Goal: Task Accomplishment & Management: Use online tool/utility

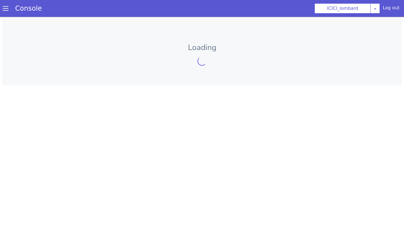
click at [5, 9] on span at bounding box center [6, 9] width 6 height 6
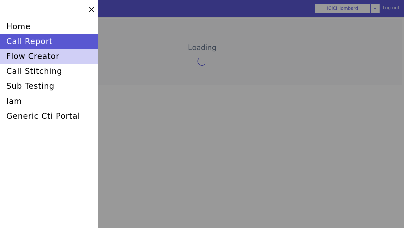
click at [34, 57] on div "flow creator" at bounding box center [49, 56] width 98 height 15
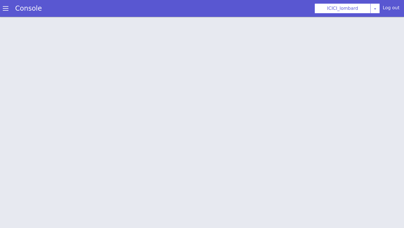
scroll to position [2, 0]
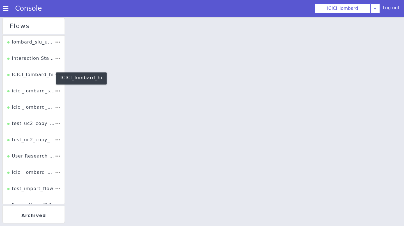
click at [41, 77] on div "ICICI_lombard_hi" at bounding box center [30, 76] width 46 height 11
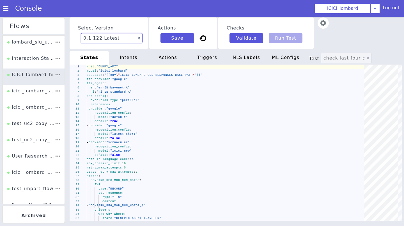
click at [126, 41] on select "0.1.122 Latest 0.1.121 Current 0.1.120 0.1.119 0.1.118 0.1.117 0.1.116 0.1.115 …" at bounding box center [112, 38] width 62 height 10
click at [81, 33] on select "0.1.122 Latest 0.1.121 Current 0.1.120 0.1.119 0.1.118 0.1.117 0.1.116 0.1.115 …" at bounding box center [112, 38] width 62 height 10
click at [242, 64] on div "Select Version 0.1.122 Latest 0.1.121 Current 0.1.120 0.1.119 0.1.118 0.1.117 0…" at bounding box center [235, 122] width 333 height 212
click at [243, 56] on div "NLS Labels" at bounding box center [246, 57] width 39 height 13
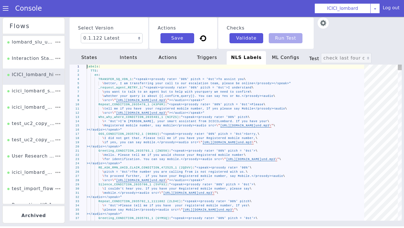
scroll to position [0, 31]
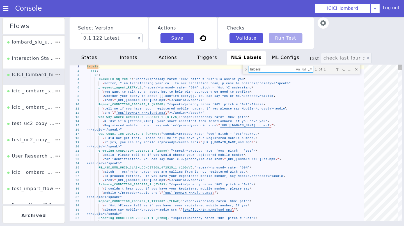
type textarea "labels: TTS: en: TRANSFER_SQ_VDN_1: "<speak><prosody rate= '90%' pitch = '0st'>…"
type textarea "f"
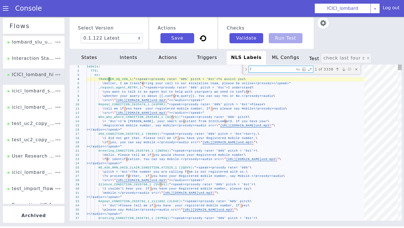
type textarea "labels: TTS: en: TRANSFER_SQ_VDN_1: "<speak><prosody rate= '90%' pitch = '0st'>…"
type textarea "fe"
type textarea "\ pitch = '0st'>okay. Please confirm if your query is about Claim Register.\ \ …"
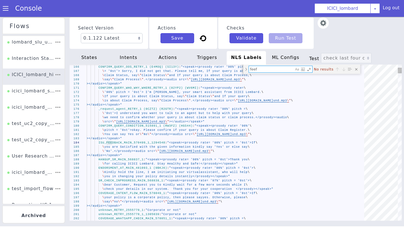
type textarea "fee"
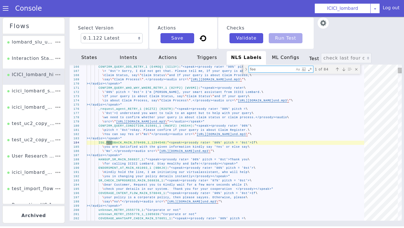
type textarea "\ pitch = '0st'>okay. Please confirm if your query is about Claim Register.\ \ …"
type textarea "feed"
type textarea "\ pitch = '0st'>okay. Please confirm if your query is about Claim Register.\ \ …"
type textarea "feedb"
type textarea "\ pitch = '0st'>okay. Please confirm if your query is about Claim Register.\ \ …"
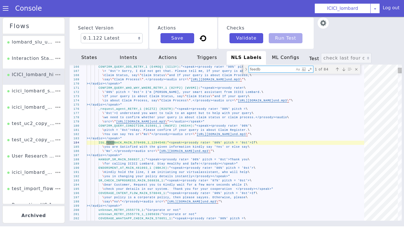
type textarea "feedba"
type textarea "\ pitch = '0st'>okay. Please confirm if your query is about Claim Register.\ \ …"
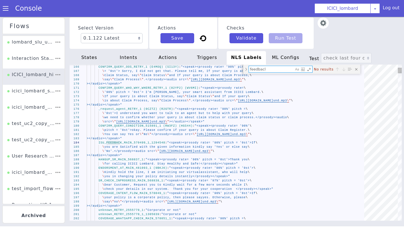
type textarea "feedbac"
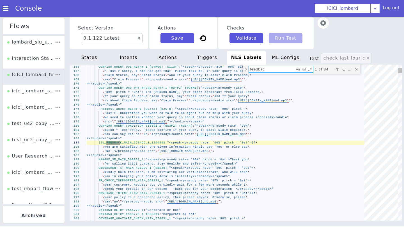
type textarea "\ pitch = '0st'>okay. Please confirm if your query is about Claim Register.\ \ …"
type textarea "feedback"
type textarea "\ pitch = '0st'>okay. Please confirm if your query is about Claim Register.\ \ …"
type textarea "feedbac"
type textarea "\ pitch = '0st'>okay. Please confirm if your query is about Claim Register.\ \ …"
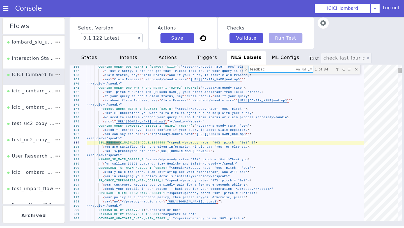
type textarea "feedba"
type textarea "\ pitch = '0st'>okay. Please confirm if your query is about Claim Register.\ \ …"
type textarea "feedb"
type textarea "\ pitch = '0st'>okay. Please confirm if your query is about Claim Register.\ \ …"
type textarea "feed"
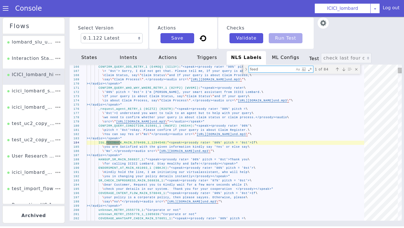
type textarea "\ pitch = '0st'>okay. Please confirm if your query is about Claim Register.\ \ …"
type textarea "fee"
type textarea "labels: TTS: en: TRANSFER_SQ_VDN_1: "<speak><prosody rate= '90%' pitch = '0st'>…"
type textarea "fe"
type textarea "labels: TTS: en: TRANSFER_SQ_VDN_1: "<speak><prosody rate= '90%' pitch = '0st'>…"
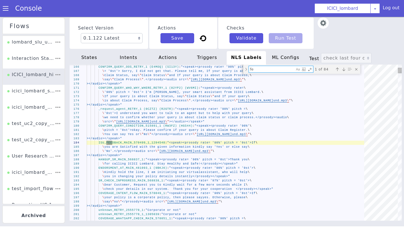
type textarea "f"
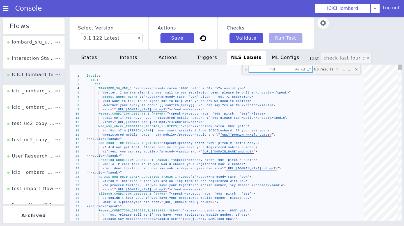
type textarea "labels: TTS: en: TRANSFER_SQ_VDN_1: "<speak><prosody rate= '90%' pitch = '0st'>…"
type textarea "g"
type textarea "labels: TTS: en: TRANSFER_SQ_VDN_1: "<speak><prosody rate= '90%' pitch = '0st'>…"
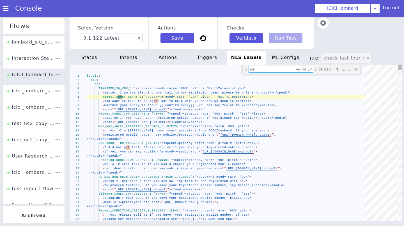
type textarea "gen"
type textarea "></audio></speak>" GENERIC_AGENT_TRANSFER_2_1: "<speak><prosody rate= '90%' pit…"
type textarea "gene"
type textarea "></audio></speak>" GENERIC_AGENT_TRANSFER_2_1: "<speak><prosody rate= '90%' pit…"
type textarea "gener"
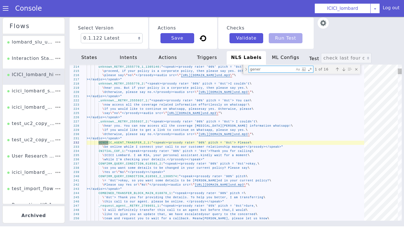
type textarea "></audio></speak>" GENERIC_AGENT_TRANSFER_2_1: "<speak><prosody rate= '90%' pit…"
type textarea "generi"
type textarea "></audio></speak>" GENERIC_AGENT_TRANSFER_2_1: "<speak><prosody rate= '90%' pit…"
type textarea "generic"
type textarea "></audio></speak>" GENERIC_AGENT_TRANSFER_2_1: "<speak><prosody rate= '90%' pit…"
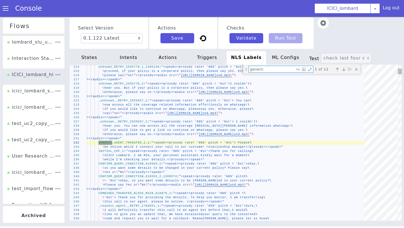
type textarea "generic_"
type textarea "></audio></speak>" GENERIC_AGENT_TRANSFER_2_1: "<speak><prosody rate= '90%' pit…"
type textarea "generic_a"
type textarea "></audio></speak>" GENERIC_AGENT_TRANSFER_2_1: "<speak><prosody rate= '90%' pit…"
type textarea "generic_ag"
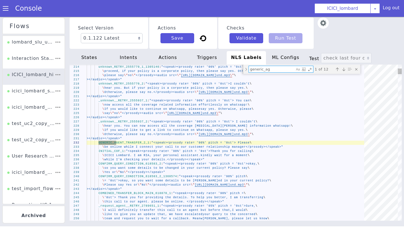
type textarea "></audio></speak>" GENERIC_AGENT_TRANSFER_2_1: "<speak><prosody rate= '90%' pit…"
type textarea "generic_age"
type textarea "></audio></speak>" GENERIC_AGENT_TRANSFER_2_1: "<speak><prosody rate= '90%' pit…"
type textarea "generic_agen"
type textarea "></audio></speak>" GENERIC_AGENT_TRANSFER_2_1: "<speak><prosody rate= '90%' pit…"
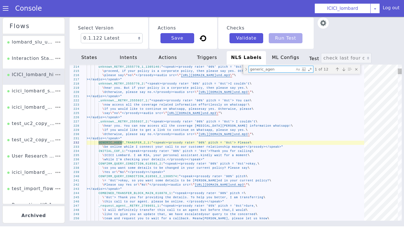
type textarea "generic_agent"
type textarea "></audio></speak>" GENERIC_AGENT_TRANSFER_2_1: "<speak><prosody rate= '90%' pit…"
type textarea "generic_agent_"
type textarea "></audio></speak>" GENERIC_AGENT_TRANSFER_2_1: "<speak><prosody rate= '90%' pit…"
type textarea "generic_agent_t"
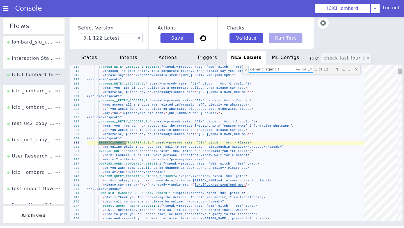
type textarea "></audio></speak>" GENERIC_AGENT_TRANSFER_2_1: "<speak><prosody rate= '90%' pit…"
type textarea "generic_agent_tr"
type textarea "></audio></speak>" GENERIC_AGENT_TRANSFER_2_1: "<speak><prosody rate= '90%' pit…"
type textarea "generic_agent_tra"
type textarea "></audio></speak>" GENERIC_AGENT_TRANSFER_2_1: "<speak><prosody rate= '90%' pit…"
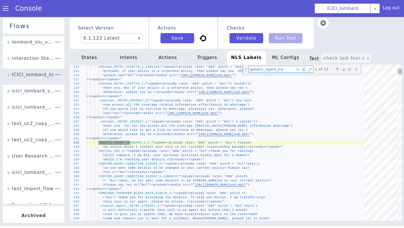
type textarea "generic_agent_tran"
type textarea "></audio></speak>" GENERIC_AGENT_TRANSFER_2_1: "<speak><prosody rate= '90%' pit…"
type textarea "generic_agent_trans"
type textarea "></audio></speak>" GENERIC_AGENT_TRANSFER_2_1: "<speak><prosody rate= '90%' pit…"
type textarea "generic_agent_transf"
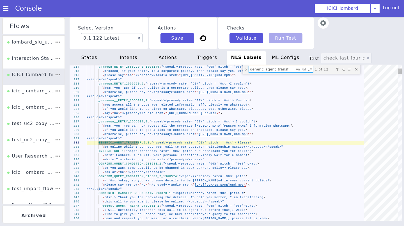
type textarea "></audio></speak>" GENERIC_AGENT_TRANSFER_2_1: "<speak><prosody rate= '90%' pit…"
type textarea "generic_agent_transfe"
type textarea "></audio></speak>" GENERIC_AGENT_TRANSFER_2_1: "<speak><prosody rate= '90%' pit…"
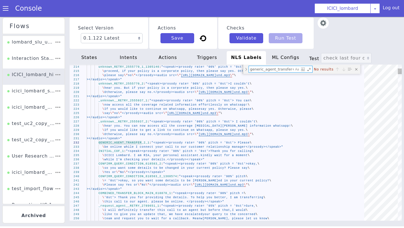
type textarea "generic_agent_transfer"
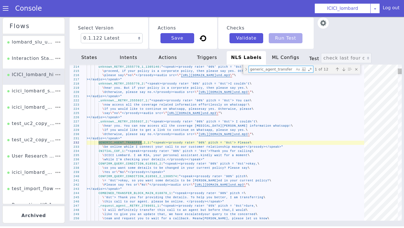
type textarea "></audio></speak>" GENERIC_AGENT_TRANSFER_2_1: "<speak><prosody rate= '90%' pit…"
type textarea "generic_agent_transfer_"
type textarea "OTP_VALIDATED_AT_1: "<speak><prosody rate= '90%' pitch = '0st'> Your OTP has\ \…"
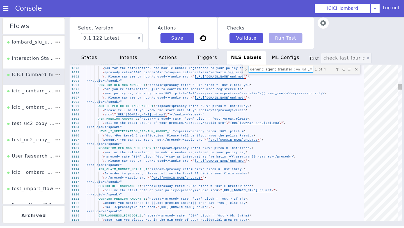
type textarea "generic_agent_transfer_1"
click at [344, 70] on div "Next match (Enter)" at bounding box center [344, 69] width 6 height 6
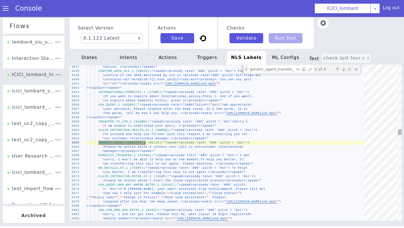
click at [344, 70] on div "Next match (Enter)" at bounding box center [344, 69] width 6 height 6
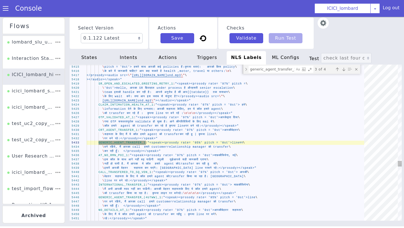
click at [344, 70] on div "Next match (Enter)" at bounding box center [344, 69] width 6 height 6
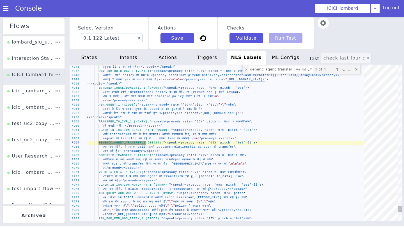
click at [344, 70] on div "Next match (Enter)" at bounding box center [344, 69] width 6 height 6
type textarea "OTP_VALIDATED_AT_1: "<speak><prosody rate= '90%' pitch = '0st'> Your OTP has\ \…"
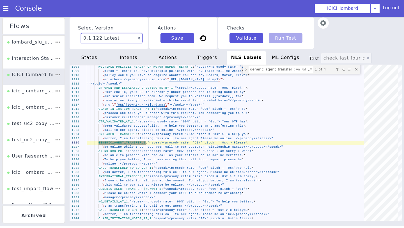
click at [129, 35] on select "0.1.122 Latest 0.1.121 Current 0.1.120 0.1.119 0.1.118 0.1.117 0.1.116 0.1.115 …" at bounding box center [112, 38] width 62 height 10
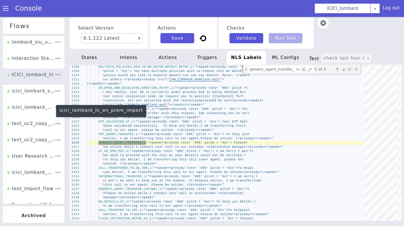
click at [42, 108] on div "icici_lombard_hi_on_prem_import" at bounding box center [30, 109] width 47 height 11
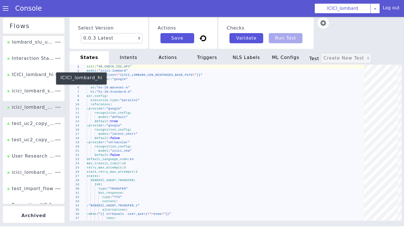
click at [40, 74] on div "ICICI_lombard_hi" at bounding box center [30, 76] width 46 height 11
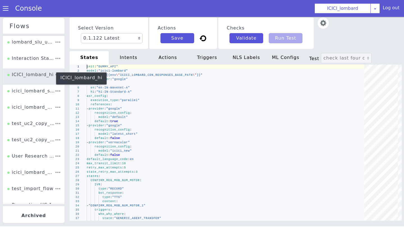
click at [38, 75] on div "ICICI_lombard_hi" at bounding box center [30, 76] width 46 height 11
click at [325, 25] on img at bounding box center [322, 22] width 11 height 11
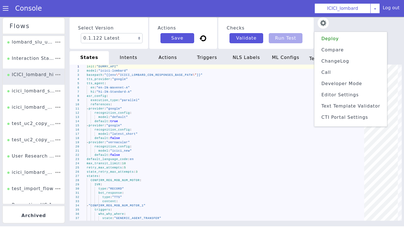
click at [346, 64] on li "ChangeLog" at bounding box center [351, 61] width 68 height 9
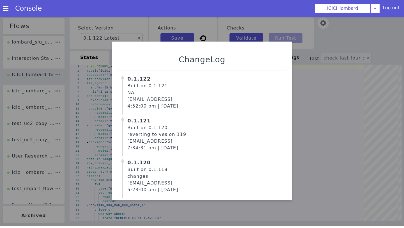
click at [288, 27] on div at bounding box center [202, 121] width 404 height 211
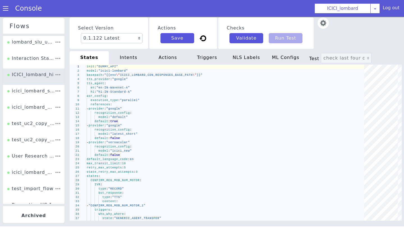
click at [253, 58] on div "NLS Labels" at bounding box center [246, 57] width 39 height 13
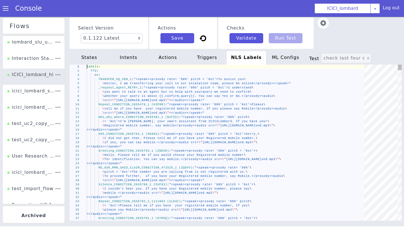
scroll to position [0, 31]
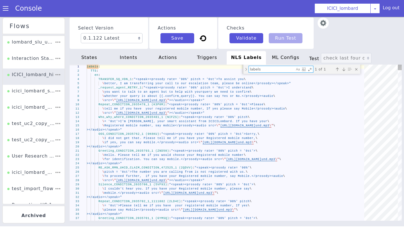
type textarea "STATUS_OUT_HOURS_RAISE_SR_REPEAT_2 (8JAGD): "{{.SR_CASE_PROMPT}}" TRANSFER_AGEN…"
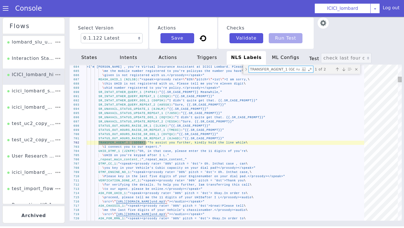
scroll to position [0, 8]
type textarea "TRANSFER_AGENT_1 (GD5BX)"
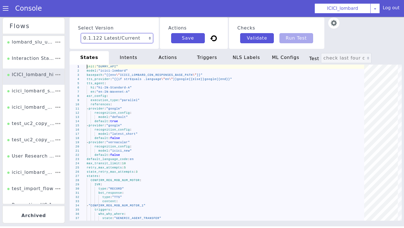
click at [135, 30] on select "0.1.122 Latest/Current 0.1.121 0.1.120 0.1.119 0.1.118 0.1.117 0.1.116 0.1.115 …" at bounding box center [166, 8] width 69 height 43
click at [81, 33] on select "0.1.122 Latest/Current 0.1.121 0.1.120 0.1.119 0.1.118 0.1.117 0.1.116 0.1.115 …" at bounding box center [117, 38] width 72 height 10
click at [244, 60] on div "NLS Labels" at bounding box center [246, 57] width 39 height 13
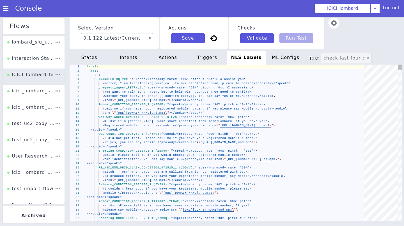
scroll to position [0, 31]
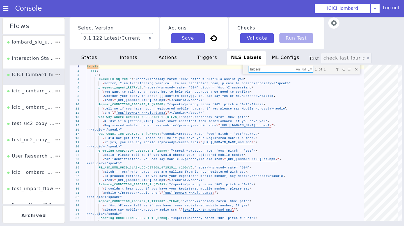
type textarea "t"
type textarea "labels: TTS: en: TRANSFER_SQ_VDN_1: "<speak><prosody rate= '90%' pitch = '0st'>…"
type textarea "tr"
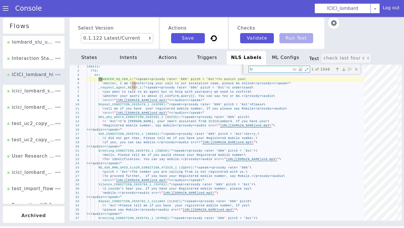
type textarea "labels: TTS: en: TRANSFER_SQ_VDN_1: "<speak><prosody rate= '90%' pitch = '0st'>…"
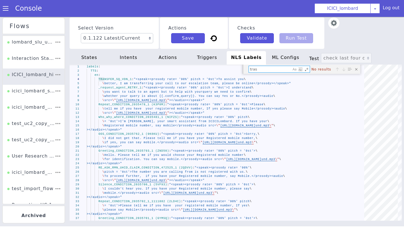
type textarea "tra"
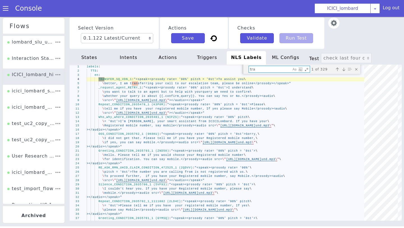
type textarea "labels: TTS: en: TRANSFER_SQ_VDN_1: "<speak><prosody rate= '90%' pitch = '0st'>…"
type textarea "tran"
type textarea "labels: TTS: en: TRANSFER_SQ_VDN_1: "<speak><prosody rate= '90%' pitch = '0st'>…"
type textarea "trans"
type textarea "labels: TTS: en: TRANSFER_SQ_VDN_1: "<speak><prosody rate= '90%' pitch = '0st'>…"
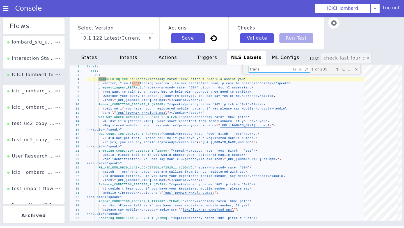
type textarea "transf"
type textarea "labels: TTS: en: TRANSFER_SQ_VDN_1: "<speak><prosody rate= '90%' pitch = '0st'>…"
type textarea "transfe"
type textarea "labels: TTS: en: TRANSFER_SQ_VDN_1: "<speak><prosody rate= '90%' pitch = '0st'>…"
type textarea "transfer"
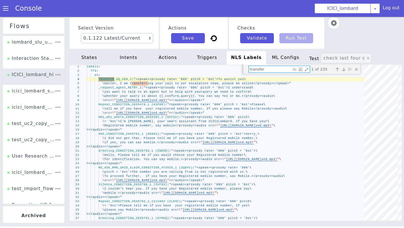
type textarea "labels: TTS: en: TRANSFER_SQ_VDN_1: "<speak><prosody rate= '90%' pitch = '0st'>…"
type textarea "transfer_"
type textarea "STATUS_OUT_HOURS_RAISE_SR_REPEAT_2 (8JAGD): "{{.SR_CASE_PROMPT}}" TRANSFER_AGEN…"
type textarea "transfer_a"
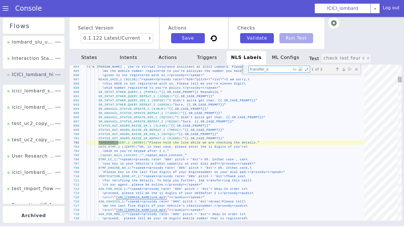
type textarea "STATUS_OUT_HOURS_RAISE_SR_REPEAT_2 (8JAGD): "{{.SR_CASE_PROMPT}}" TRANSFER_AGEN…"
type textarea "transfer_ag"
type textarea "STATUS_OUT_HOURS_RAISE_SR_REPEAT_2 (8JAGD): "{{.SR_CASE_PROMPT}}" TRANSFER_AGEN…"
type textarea "transfer_age"
type textarea "STATUS_OUT_HOURS_RAISE_SR_REPEAT_2 (8JAGD): "{{.SR_CASE_PROMPT}}" TRANSFER_AGEN…"
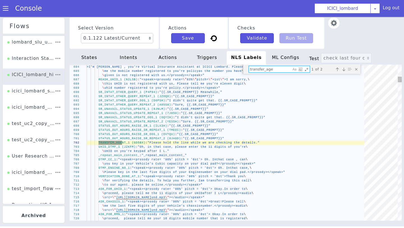
type textarea "transfer_agen"
type textarea "STATUS_OUT_HOURS_RAISE_SR_REPEAT_2 (8JAGD): "{{.SR_CASE_PROMPT}}" TRANSFER_AGEN…"
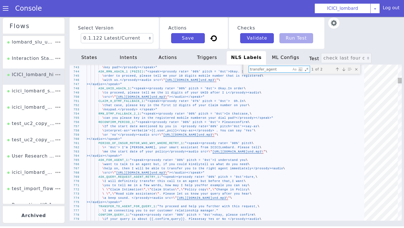
type textarea "transfer_agent"
click at [344, 70] on div "Next match (Enter)" at bounding box center [344, 69] width 6 height 6
type textarea "STATUS_OUT_HOURS_RAISE_SR_OOS_1 (DVTQU): "{{.SR_CASE_PROMPT}}" STATUS_OUT_HOURS…"
